Goal: Task Accomplishment & Management: Complete application form

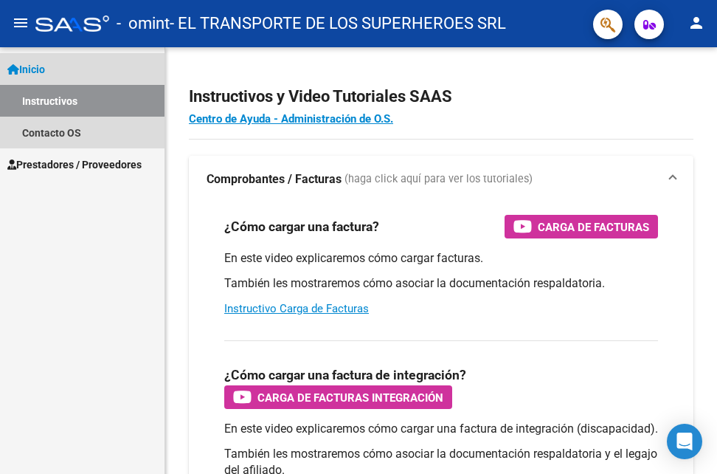
click at [49, 105] on link "Instructivos" at bounding box center [82, 101] width 164 height 32
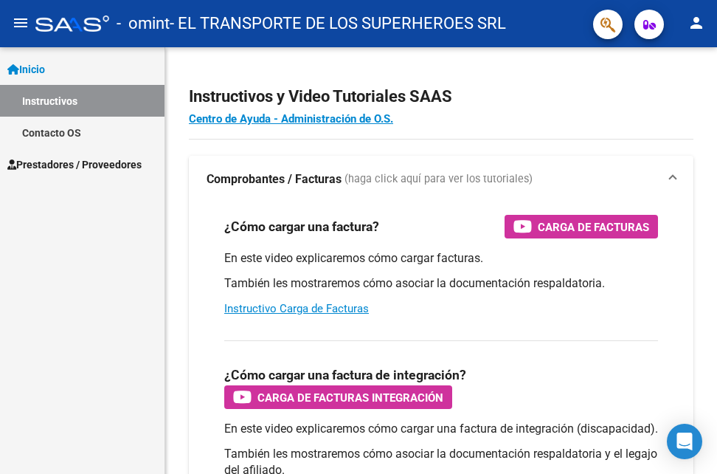
click at [67, 167] on span "Prestadores / Proveedores" at bounding box center [74, 164] width 134 height 16
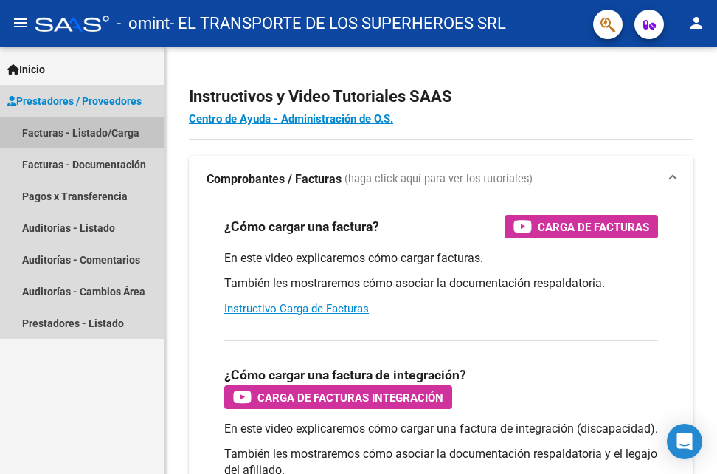
click at [60, 138] on link "Facturas - Listado/Carga" at bounding box center [82, 133] width 164 height 32
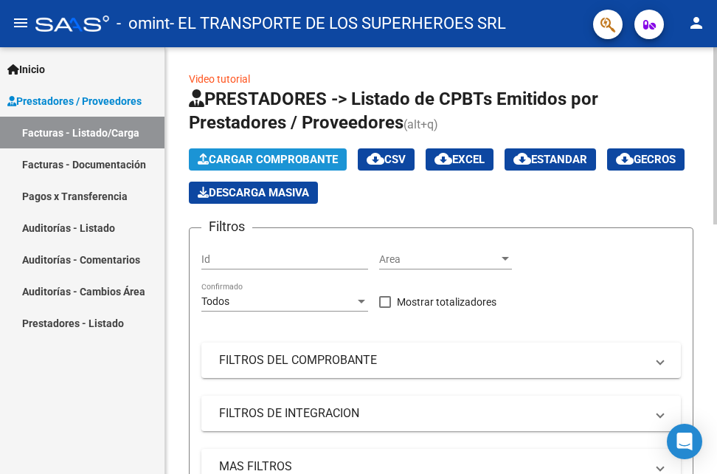
click at [282, 148] on button "Cargar Comprobante" at bounding box center [268, 159] width 158 height 22
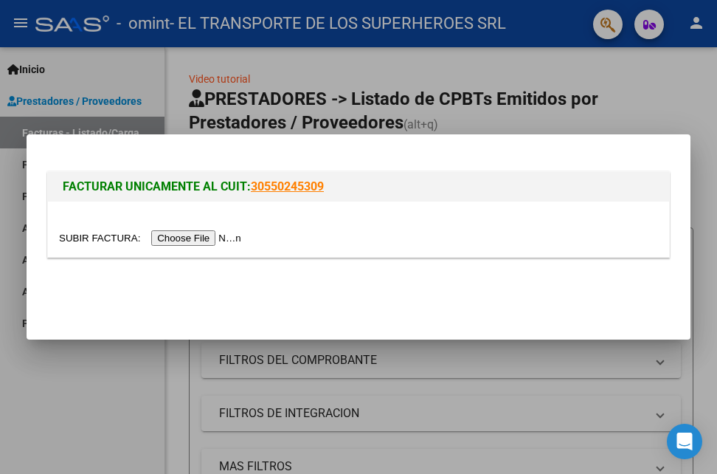
click at [588, 96] on div at bounding box center [358, 237] width 717 height 474
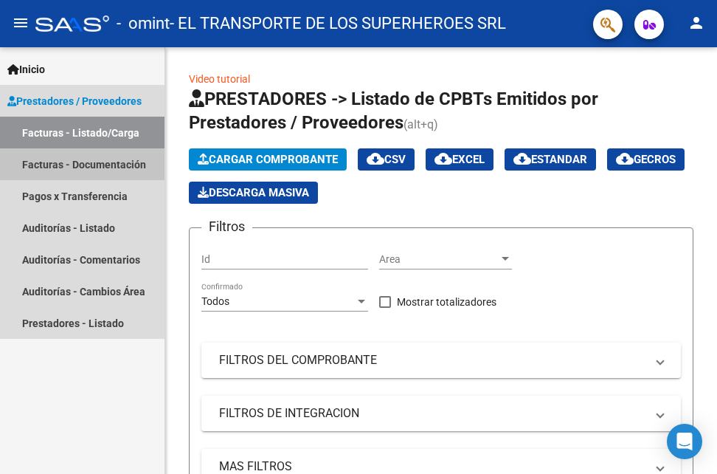
click at [96, 161] on link "Facturas - Documentación" at bounding box center [82, 164] width 164 height 32
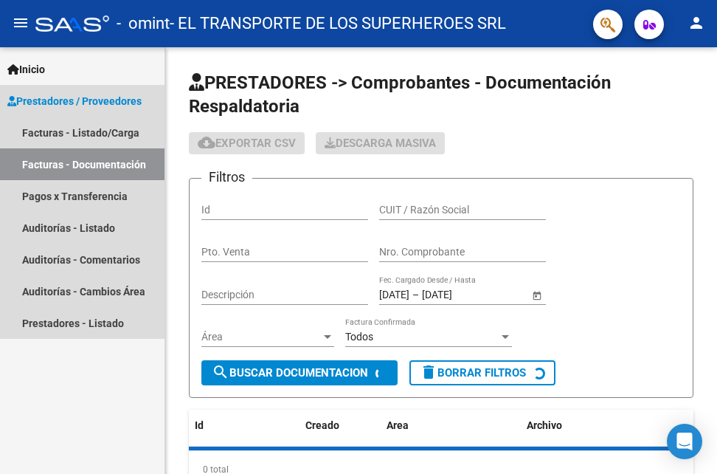
click at [96, 161] on link "Facturas - Documentación" at bounding box center [82, 164] width 164 height 32
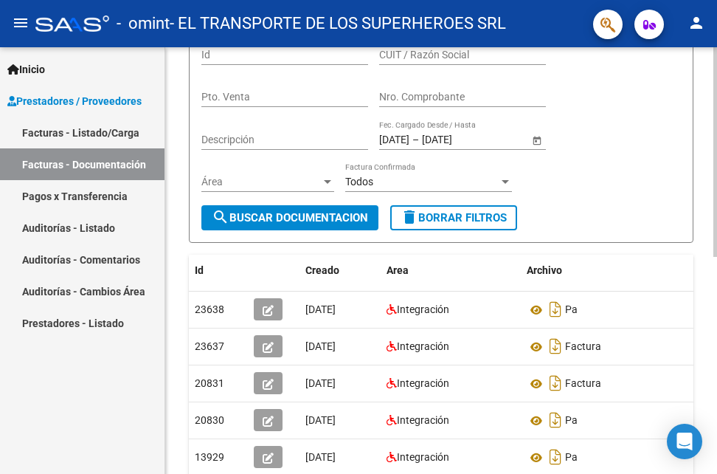
scroll to position [168, 0]
